Goal: Check status: Check status

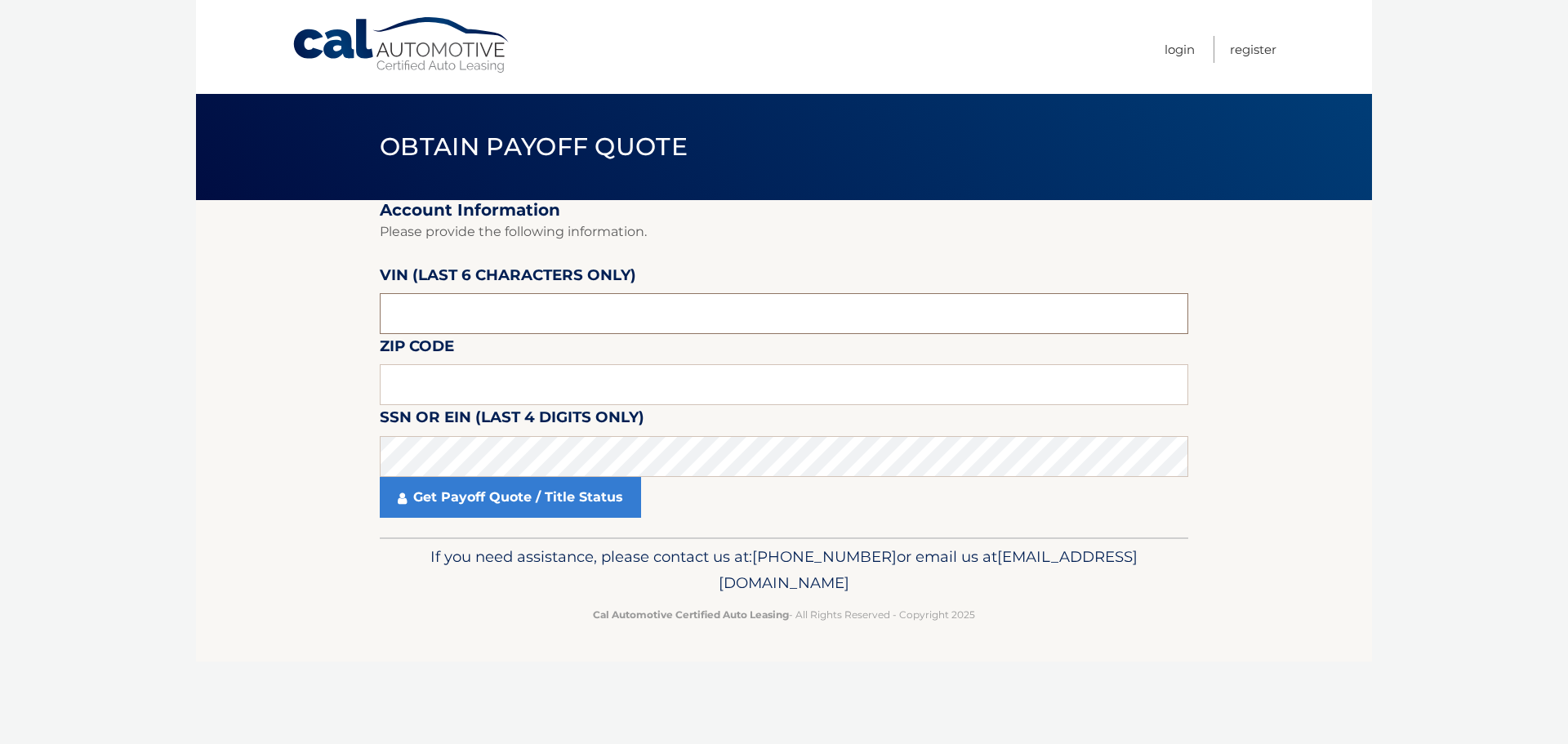
click at [679, 319] on input "text" at bounding box center [784, 313] width 809 height 41
type input "0*****"
type input "200277"
type input "15068"
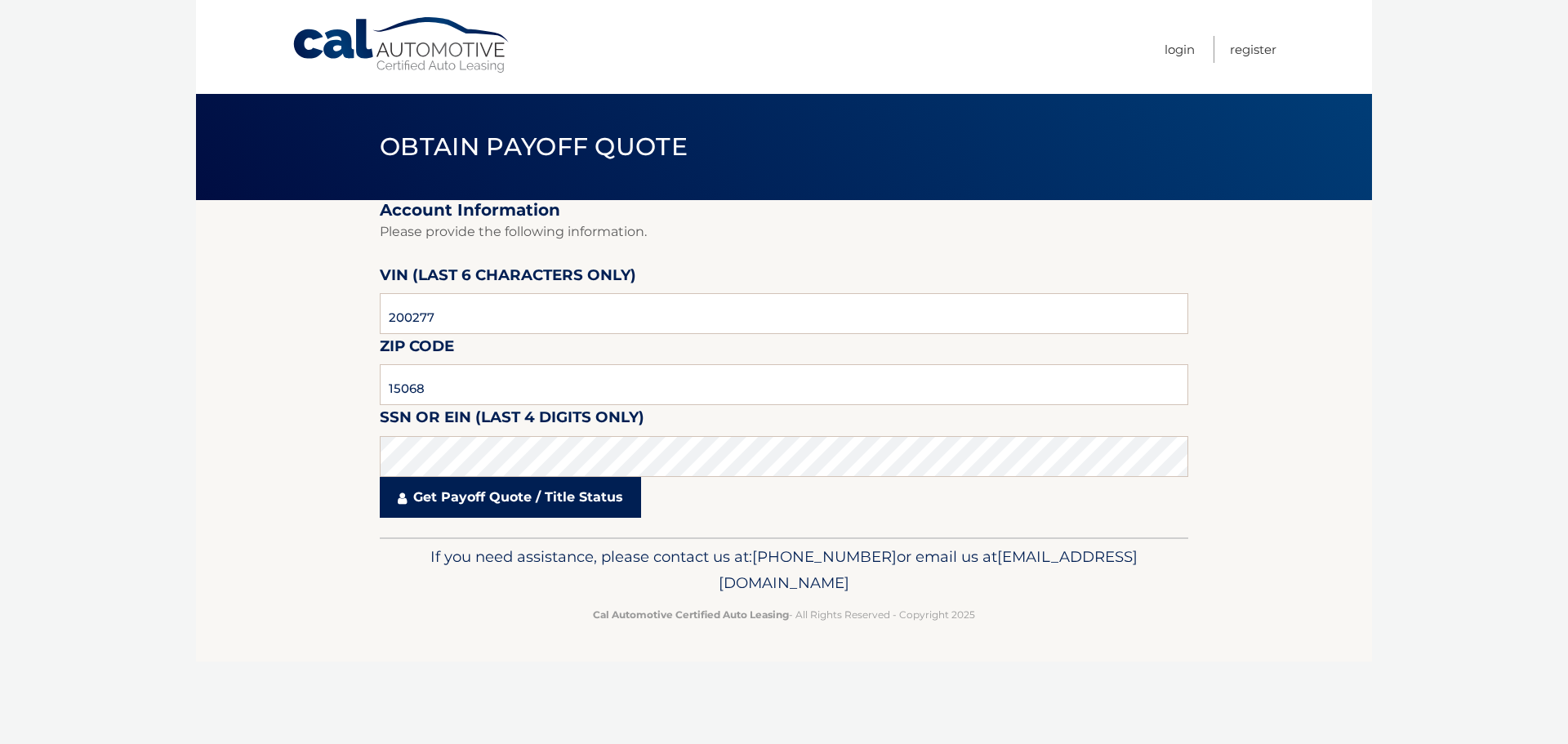
click at [488, 510] on link "Get Payoff Quote / Title Status" at bounding box center [510, 497] width 261 height 41
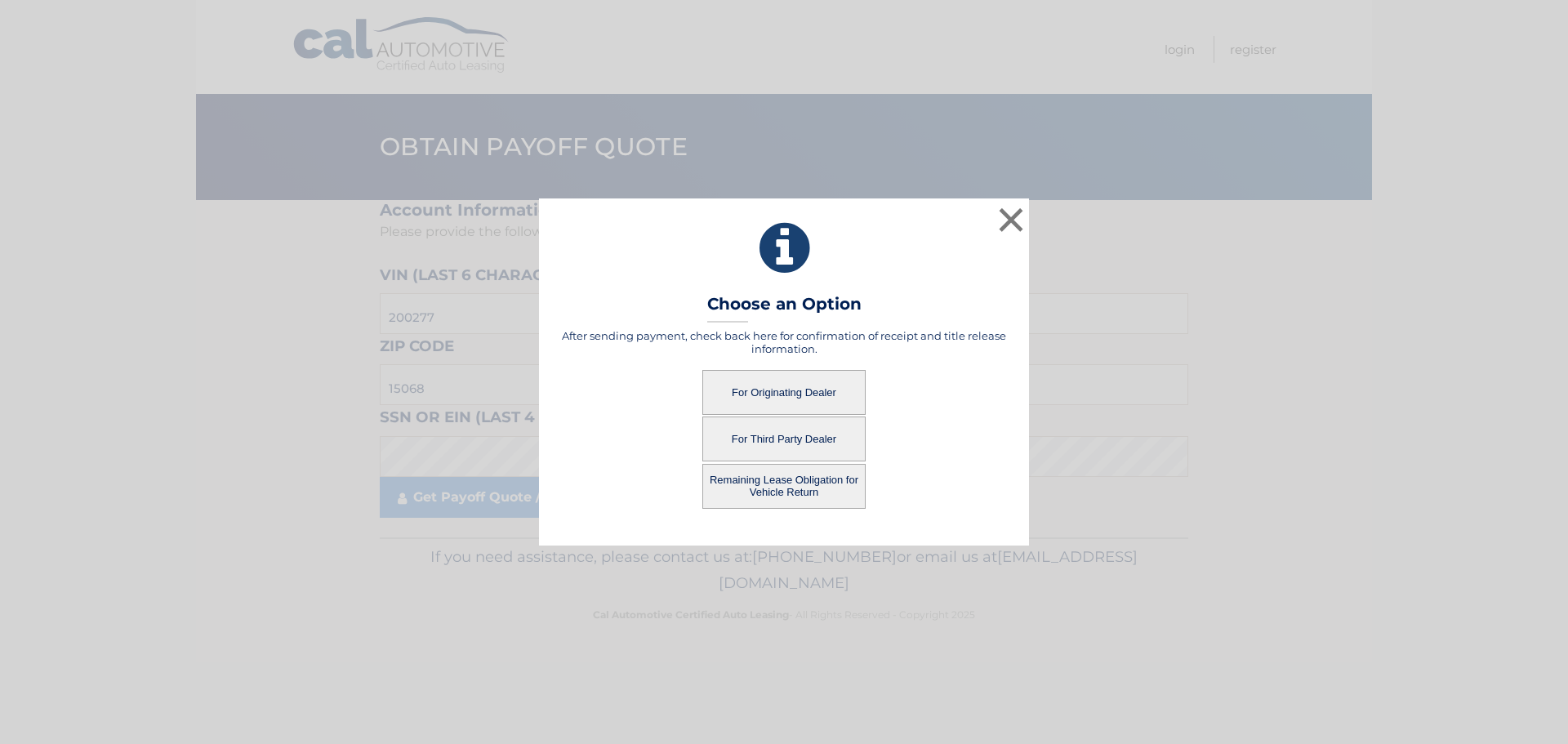
click at [789, 387] on button "For Originating Dealer" at bounding box center [784, 392] width 163 height 45
